Goal: Complete application form

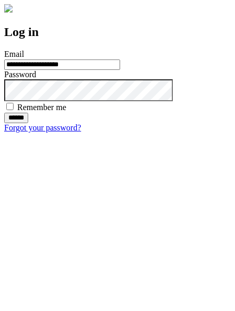
type input "**********"
click at [28, 123] on input "******" at bounding box center [16, 118] width 24 height 10
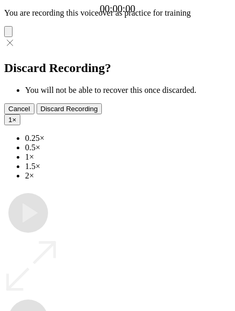
type input "**********"
